Goal: Information Seeking & Learning: Learn about a topic

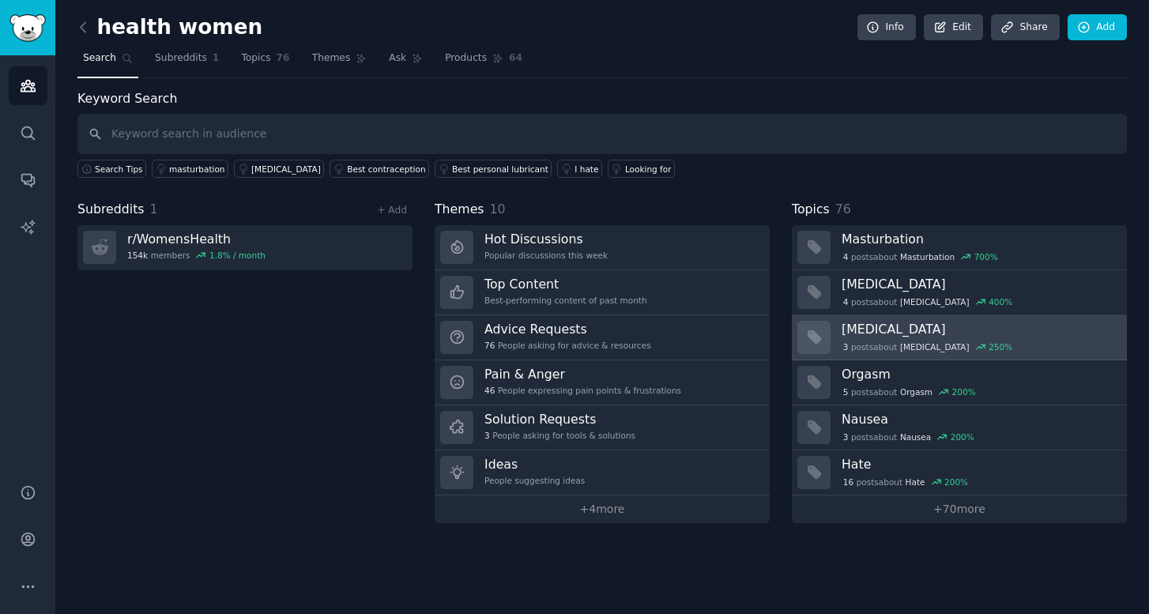
click at [871, 332] on h3 "[MEDICAL_DATA]" at bounding box center [979, 329] width 274 height 17
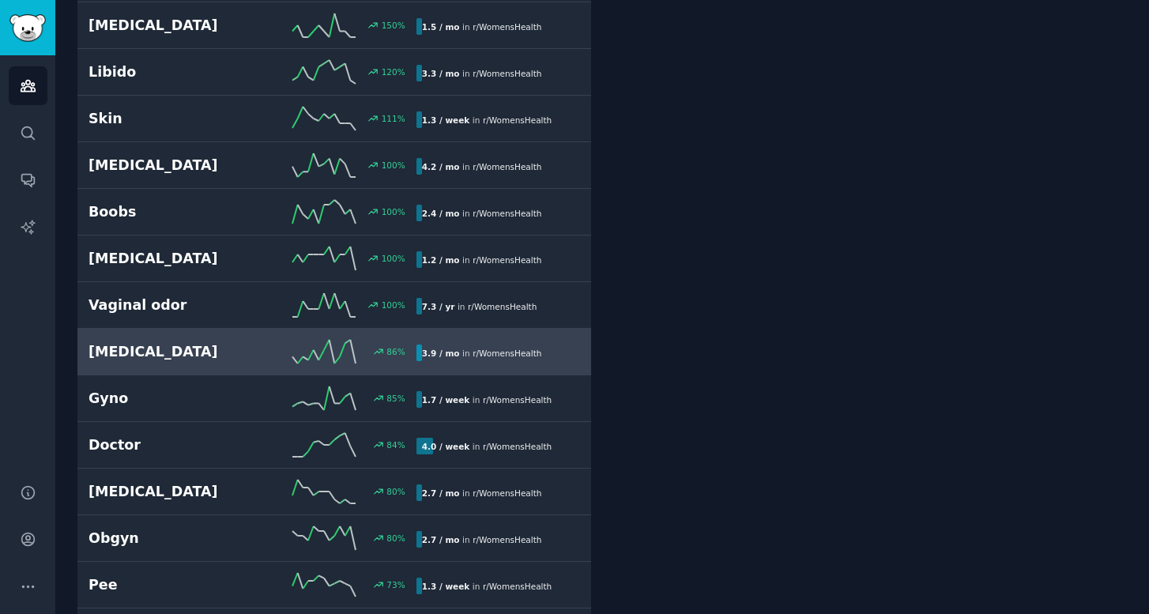
scroll to position [632, 0]
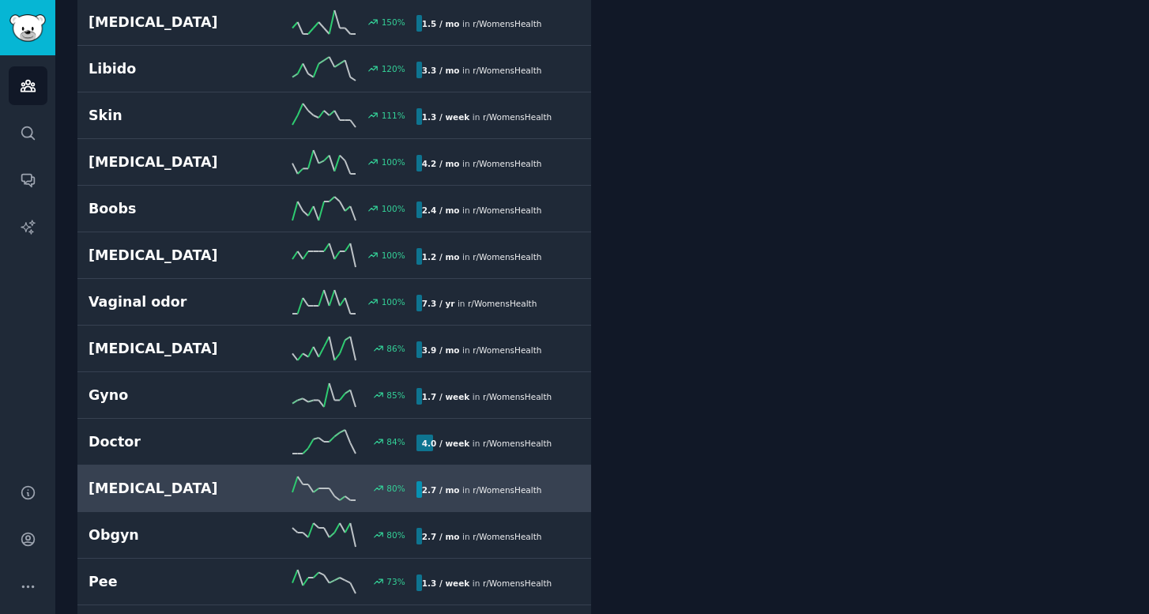
click at [130, 487] on h2 "[MEDICAL_DATA]" at bounding box center [171, 489] width 164 height 20
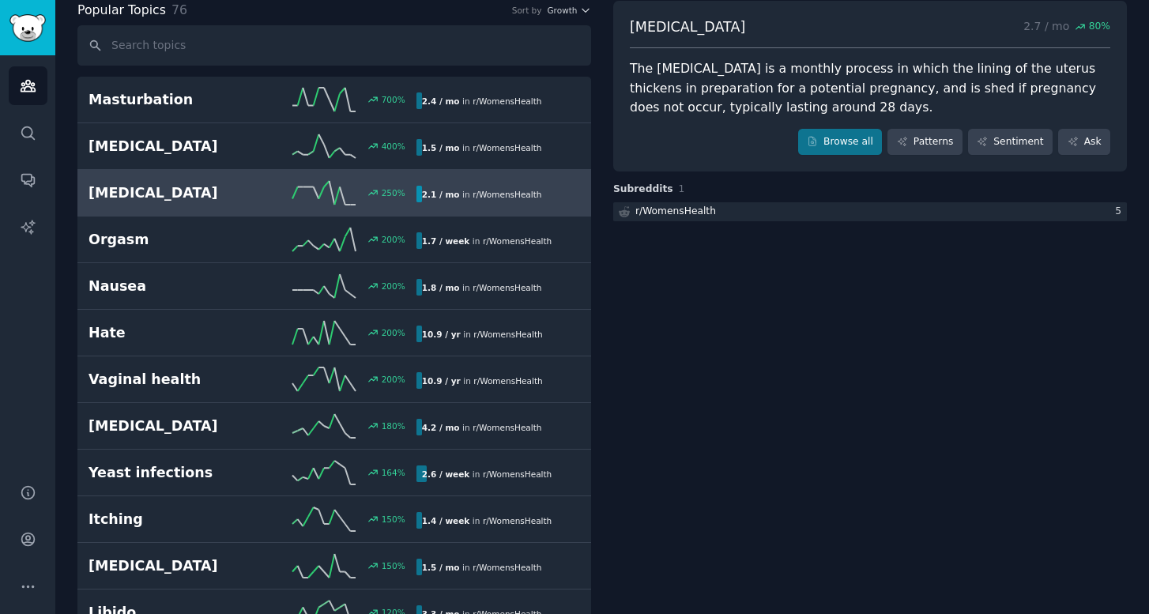
click at [133, 193] on h2 "[MEDICAL_DATA]" at bounding box center [171, 193] width 164 height 20
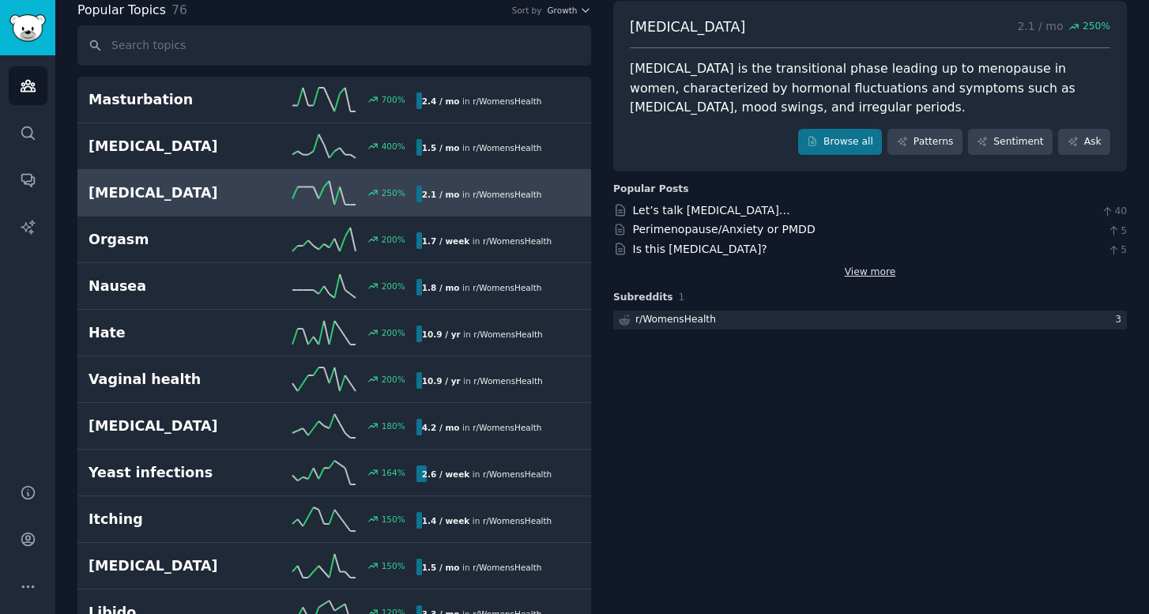
click at [863, 268] on link "View more" at bounding box center [870, 273] width 51 height 14
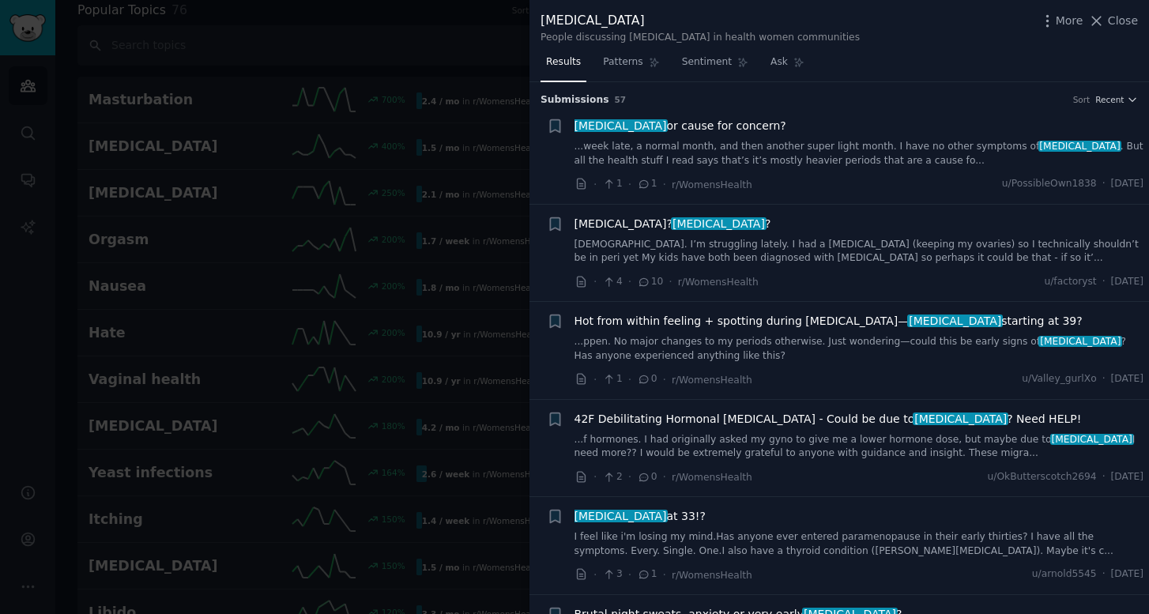
click at [514, 23] on div at bounding box center [574, 307] width 1149 height 614
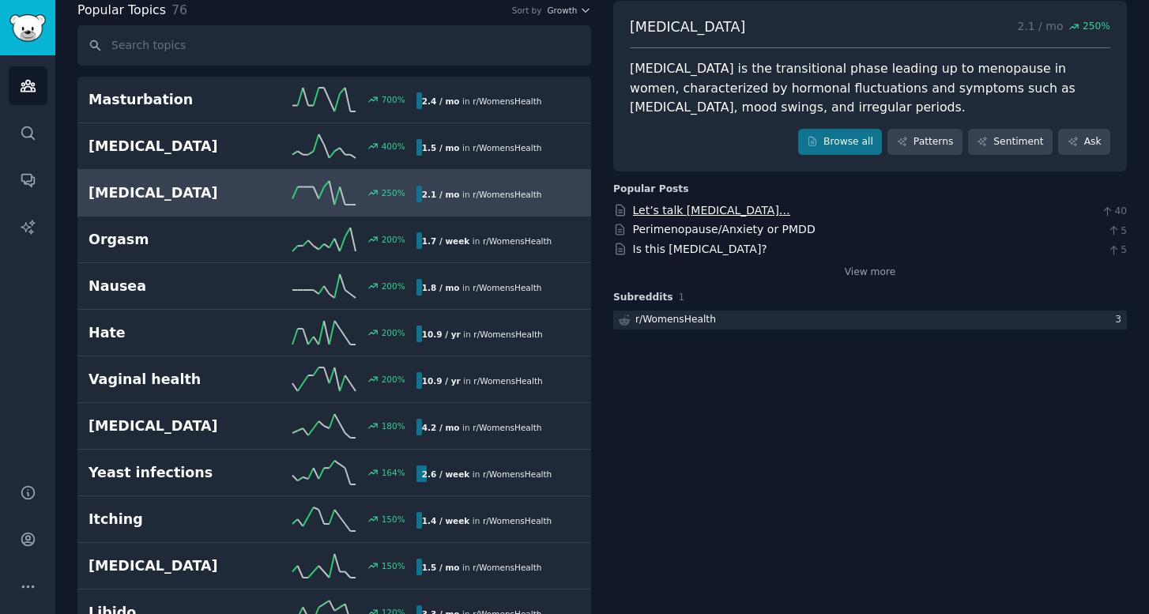
click at [668, 211] on link "Let’s talk [MEDICAL_DATA]…" at bounding box center [711, 210] width 157 height 13
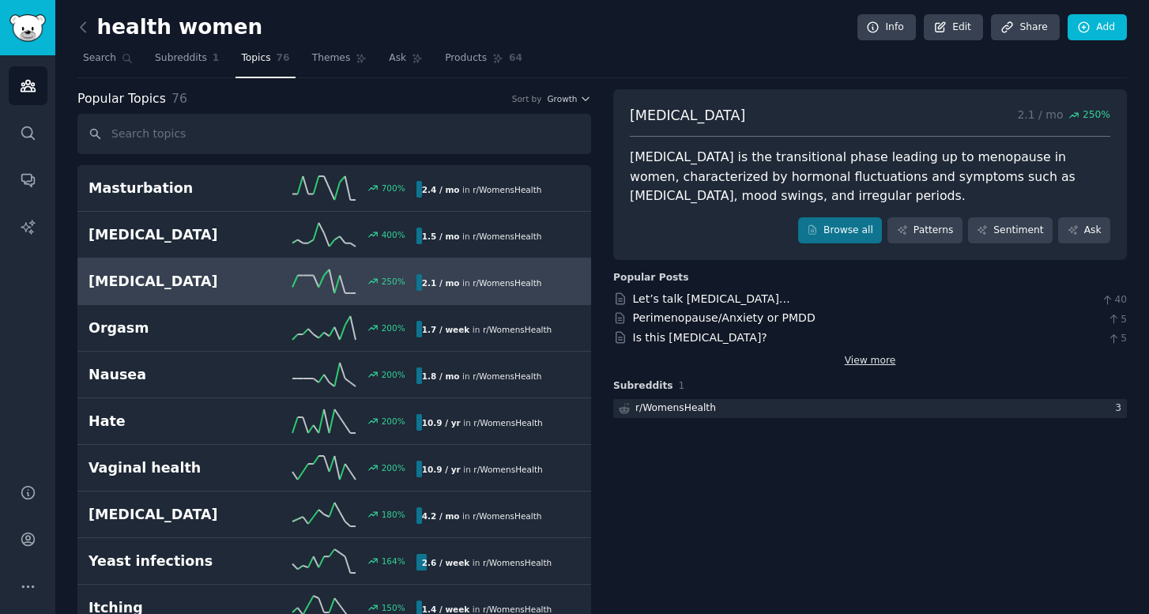
click at [862, 354] on link "View more" at bounding box center [870, 361] width 51 height 14
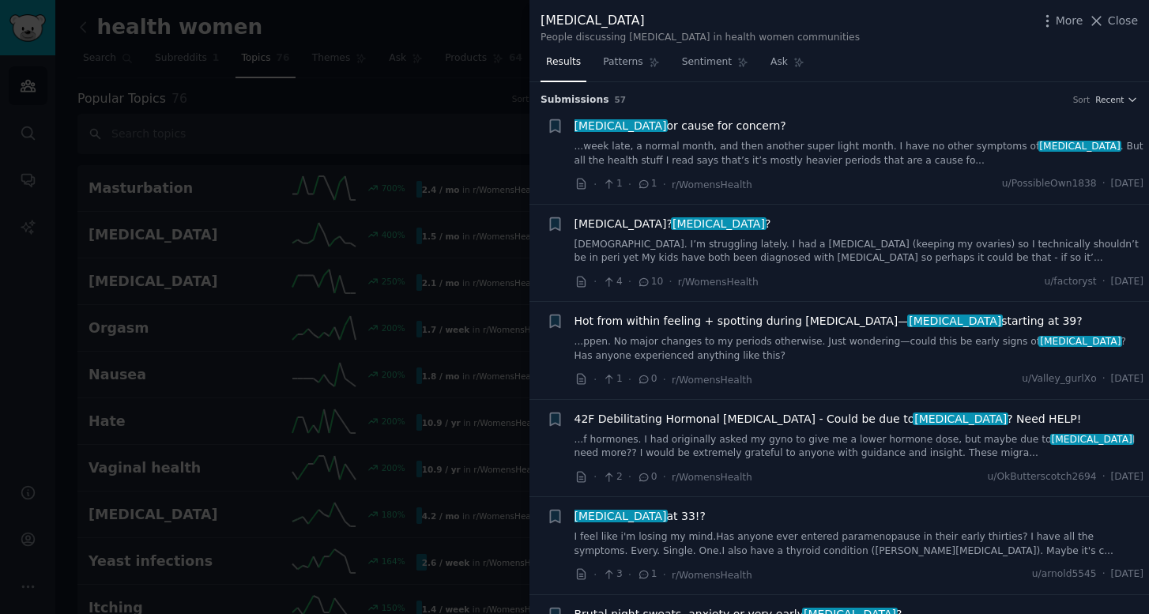
click at [515, 42] on div at bounding box center [574, 307] width 1149 height 614
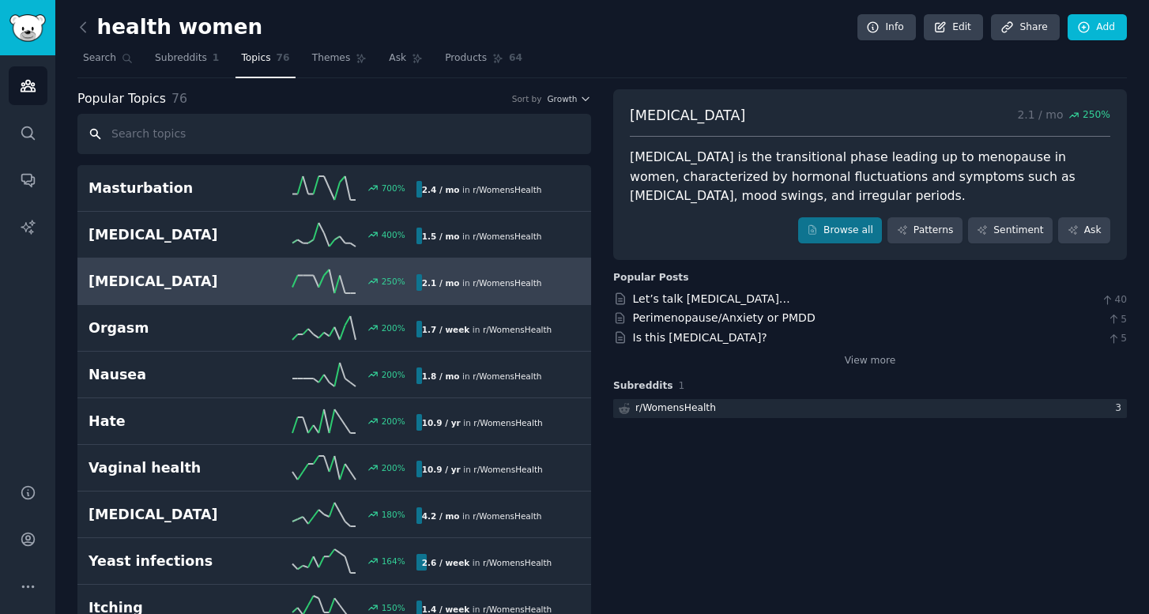
click at [148, 134] on input "text" at bounding box center [334, 134] width 514 height 40
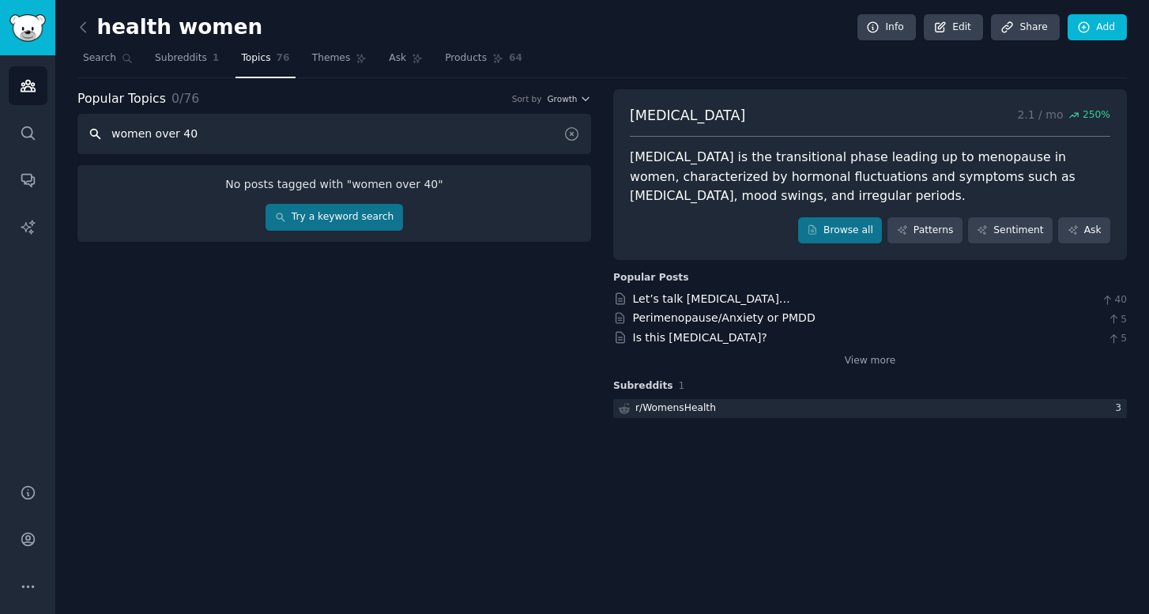
type input "women over 40"
click at [316, 217] on link "Try a keyword search" at bounding box center [334, 217] width 137 height 27
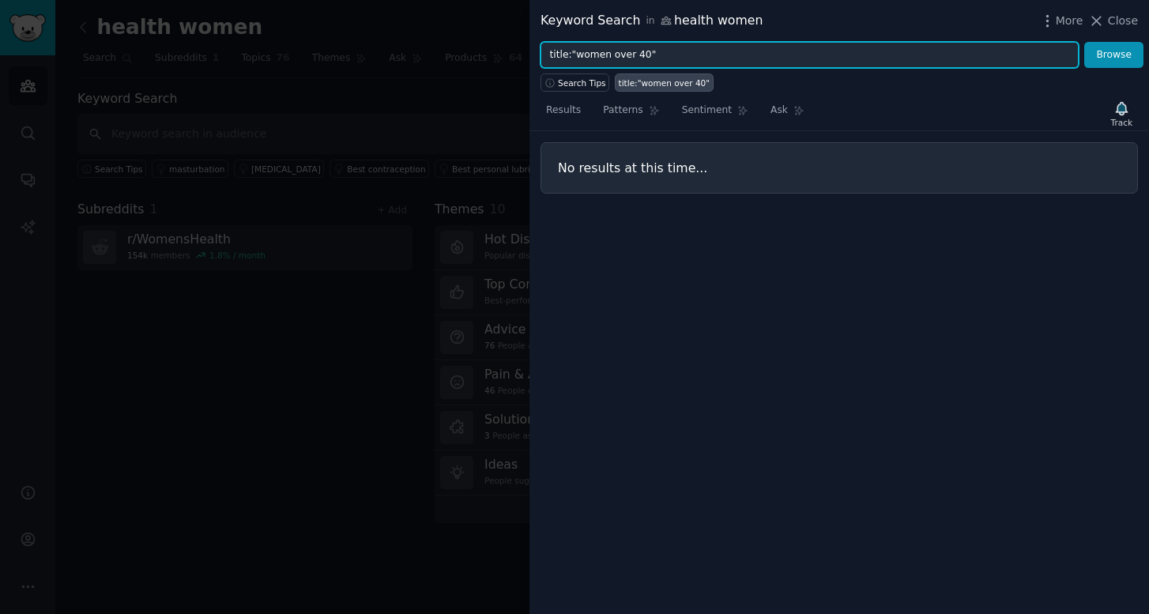
drag, startPoint x: 671, startPoint y: 47, endPoint x: 445, endPoint y: 47, distance: 226.1
click at [445, 47] on div "Keyword Search in health women More Close title:"women over 40" Browse Search T…" at bounding box center [574, 307] width 1149 height 614
drag, startPoint x: 660, startPoint y: 51, endPoint x: 537, endPoint y: 47, distance: 123.4
click at [537, 48] on div "title:"women over 40" Browse" at bounding box center [840, 55] width 620 height 27
click at [1115, 55] on button "Browse" at bounding box center [1114, 55] width 59 height 27
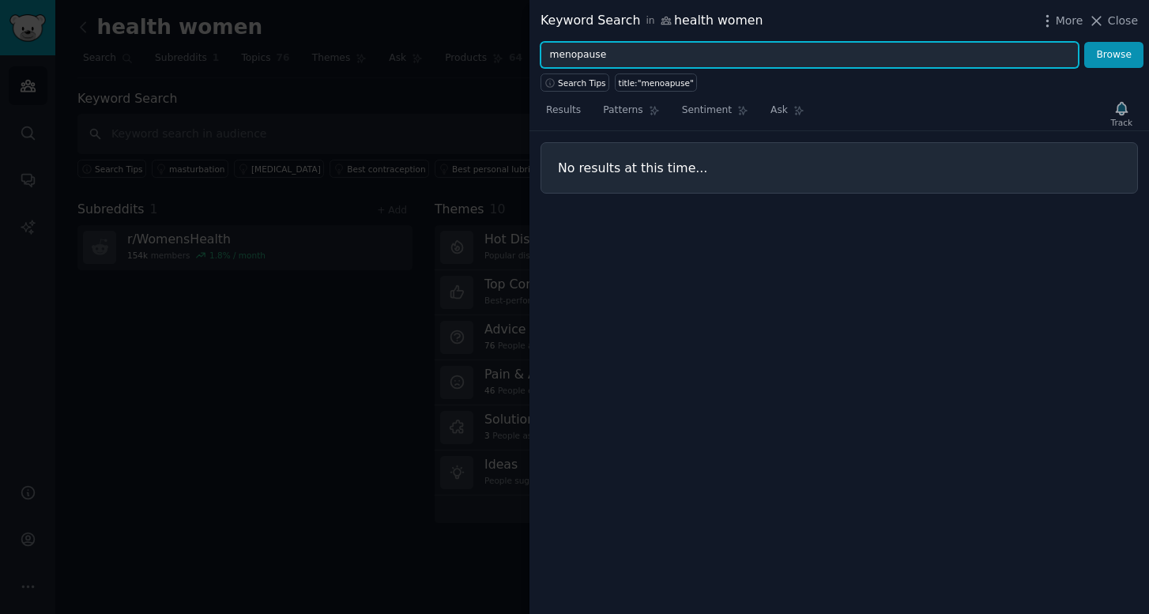
type input "menopause"
click at [1115, 55] on button "Browse" at bounding box center [1114, 55] width 59 height 27
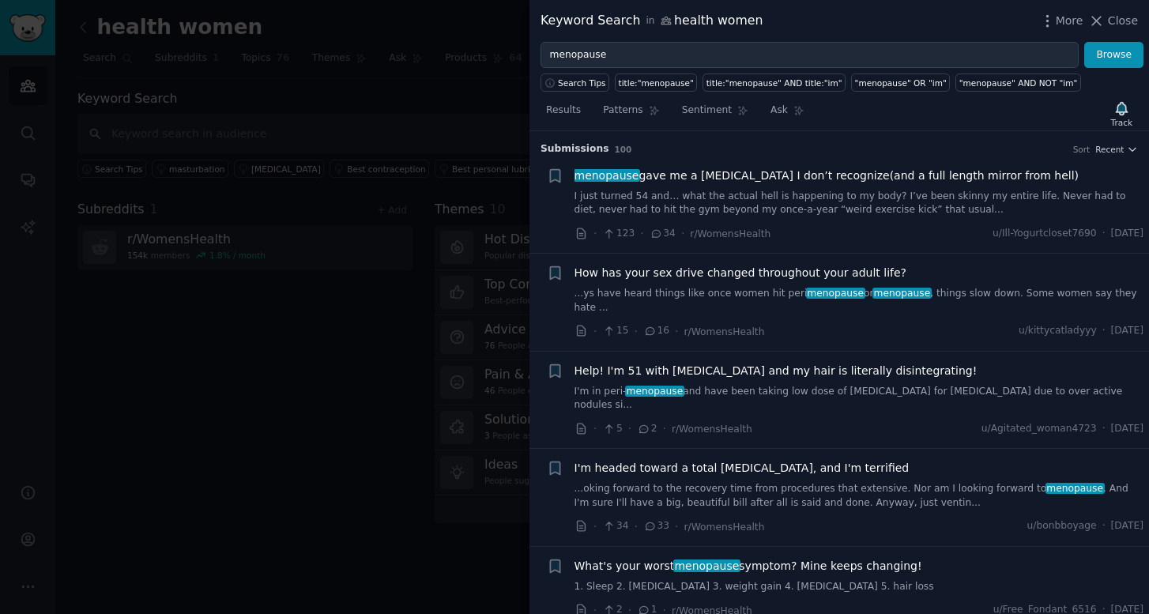
click at [461, 97] on div at bounding box center [574, 307] width 1149 height 614
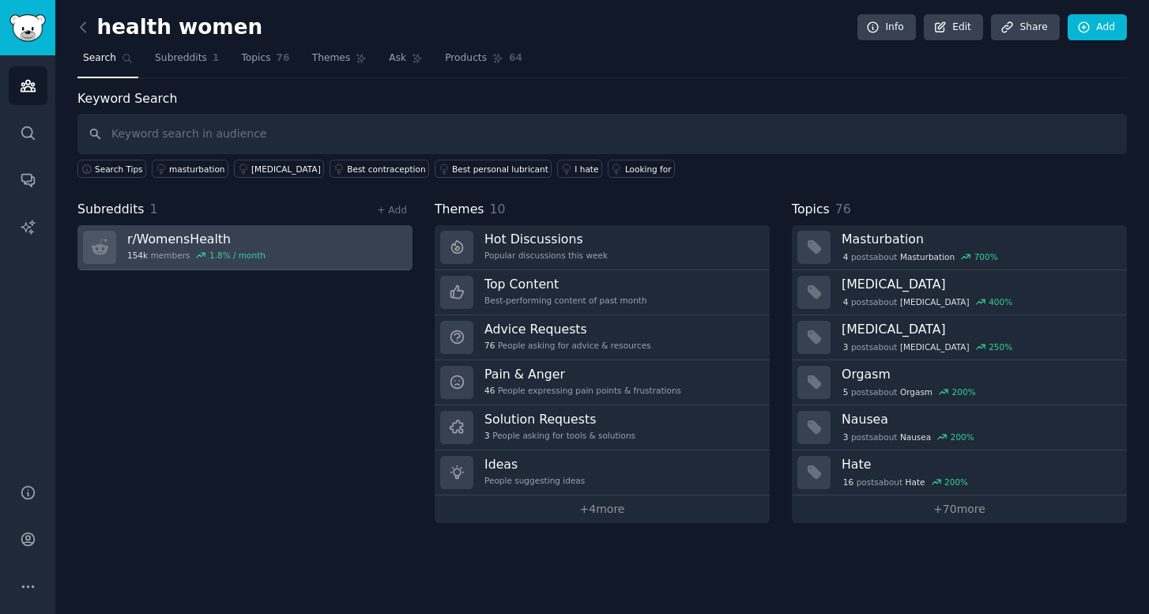
click at [199, 234] on h3 "r/ WomensHealth" at bounding box center [196, 239] width 138 height 17
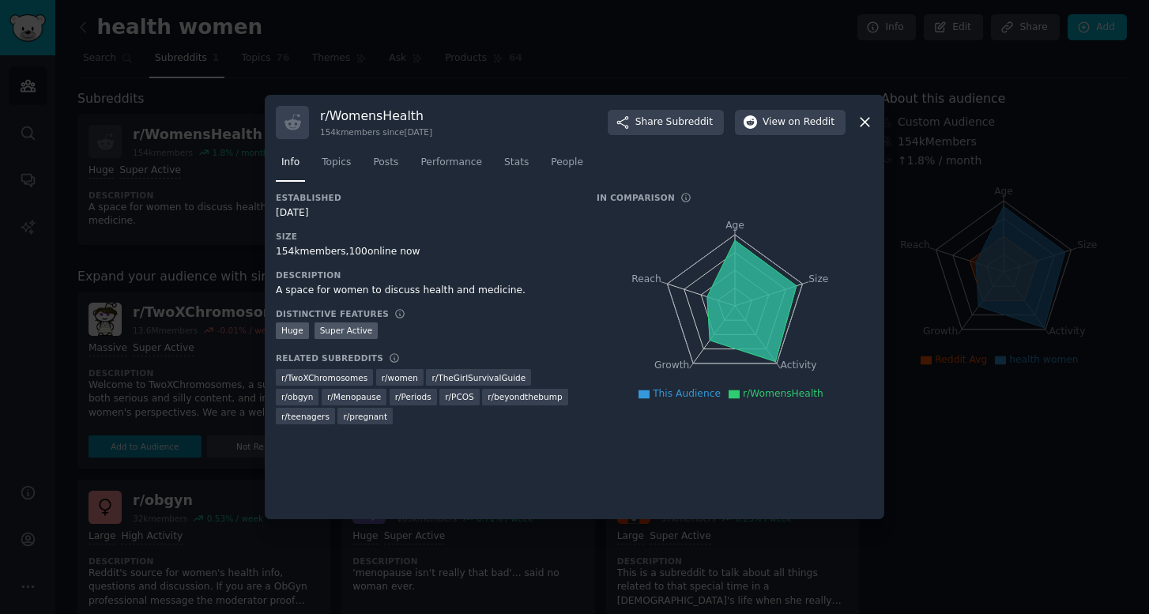
click at [861, 124] on icon at bounding box center [865, 122] width 17 height 17
